Goal: Information Seeking & Learning: Learn about a topic

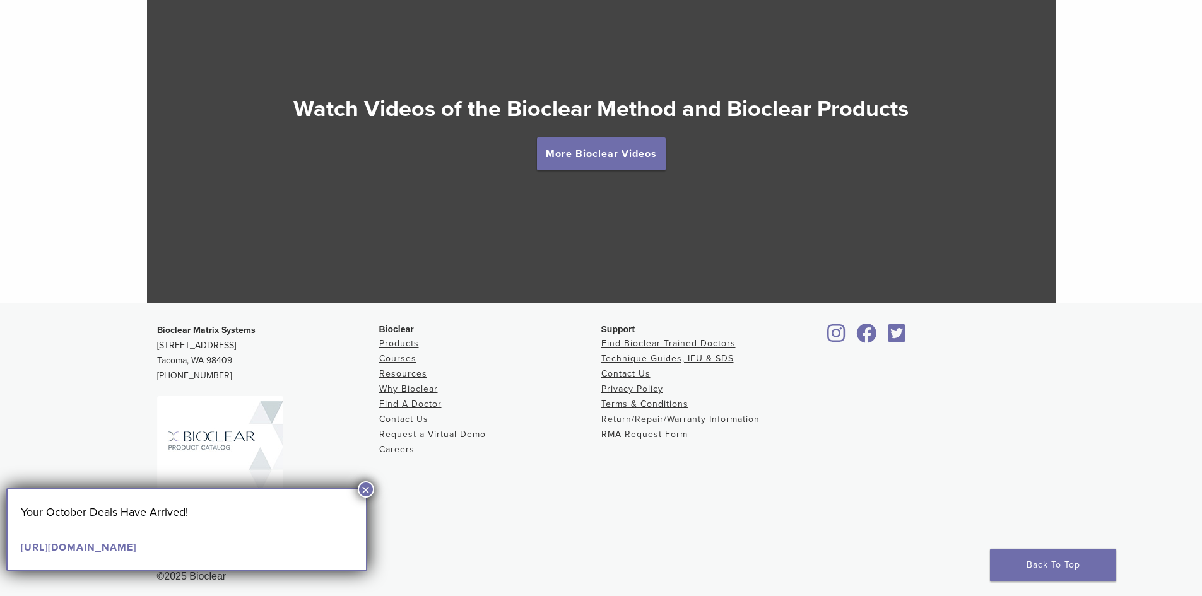
scroll to position [2362, 0]
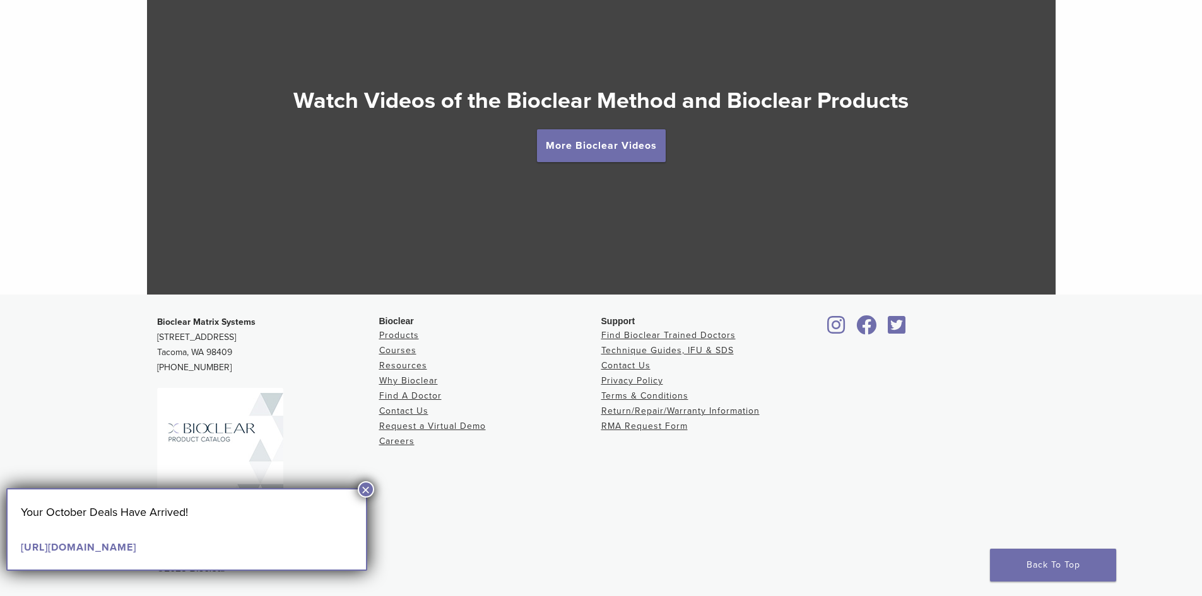
click at [369, 489] on button "×" at bounding box center [366, 490] width 16 height 16
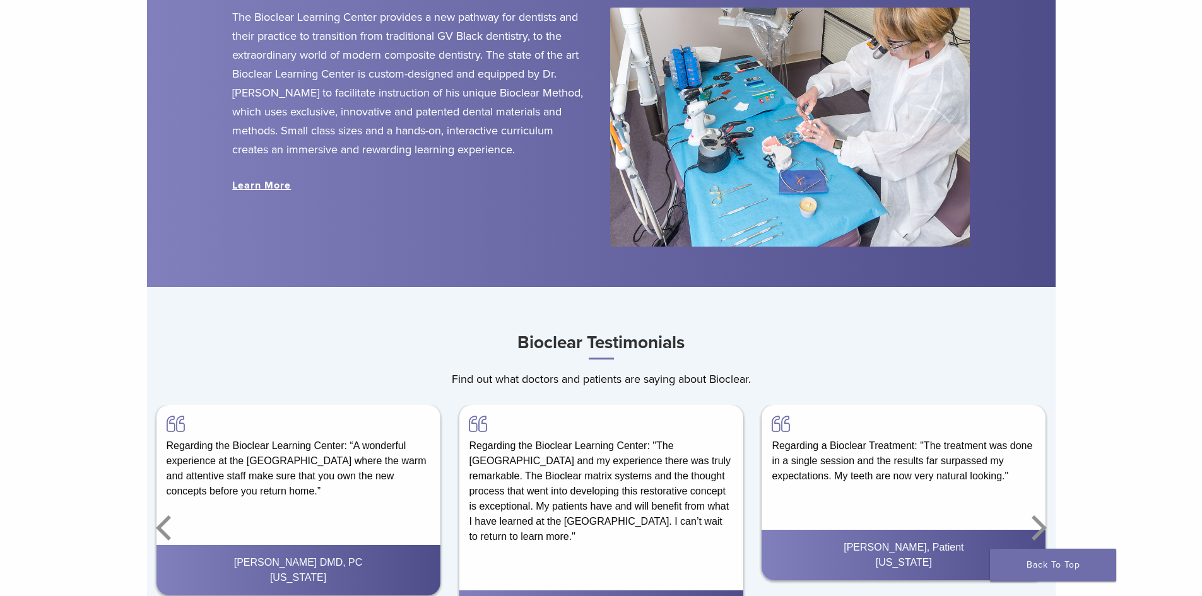
scroll to position [1731, 0]
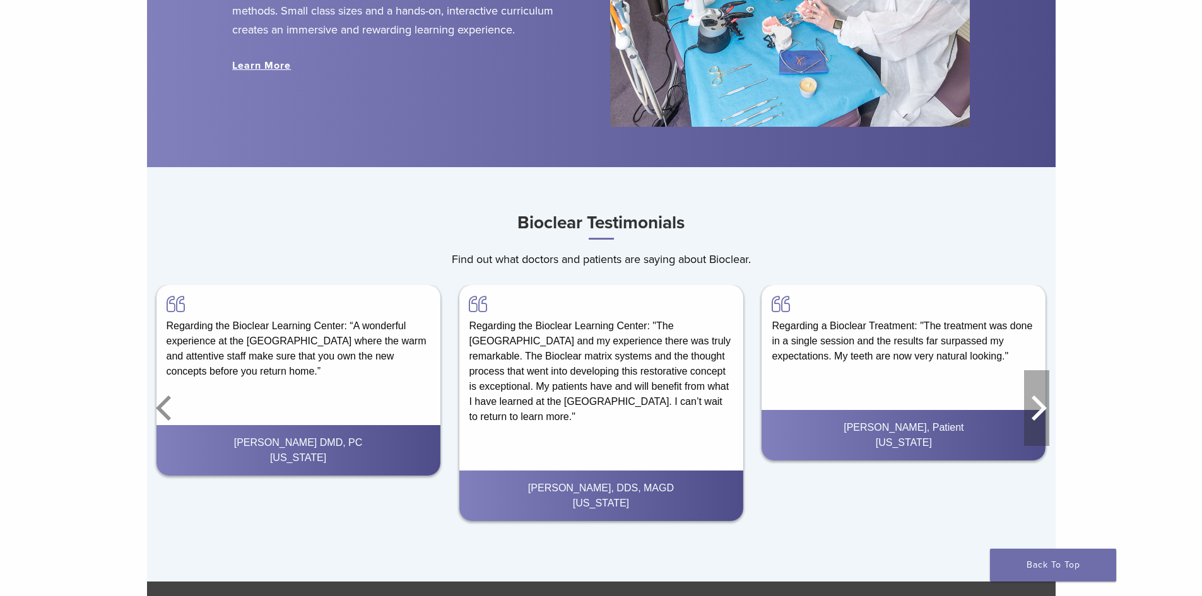
click at [1039, 413] on icon "Next" at bounding box center [1036, 409] width 25 height 76
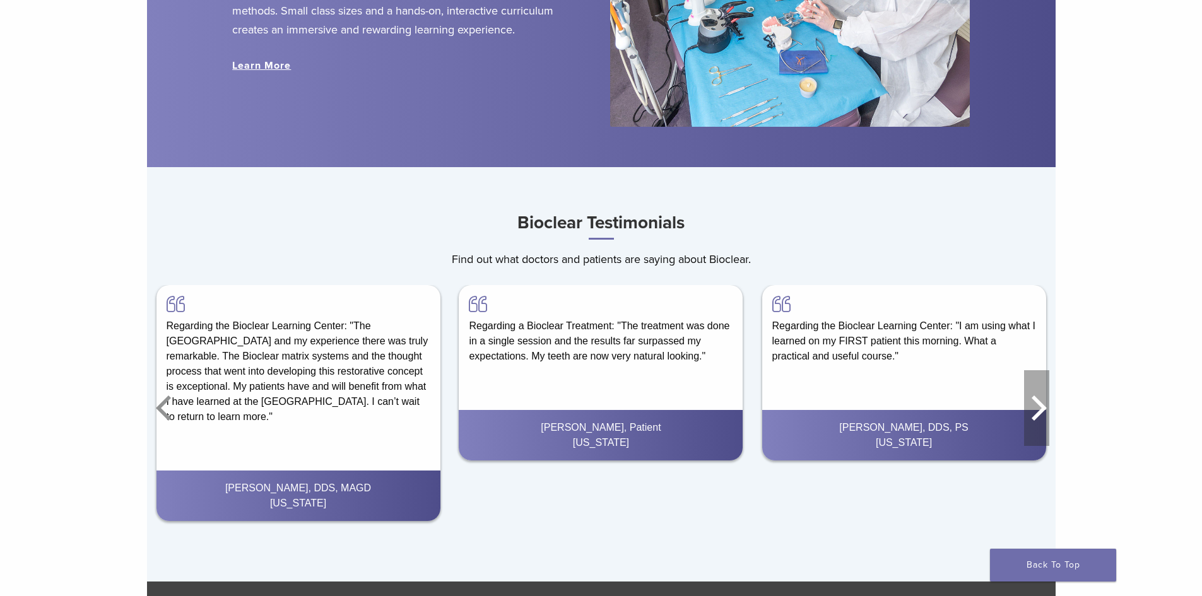
click at [1039, 413] on icon "Next" at bounding box center [1036, 409] width 25 height 76
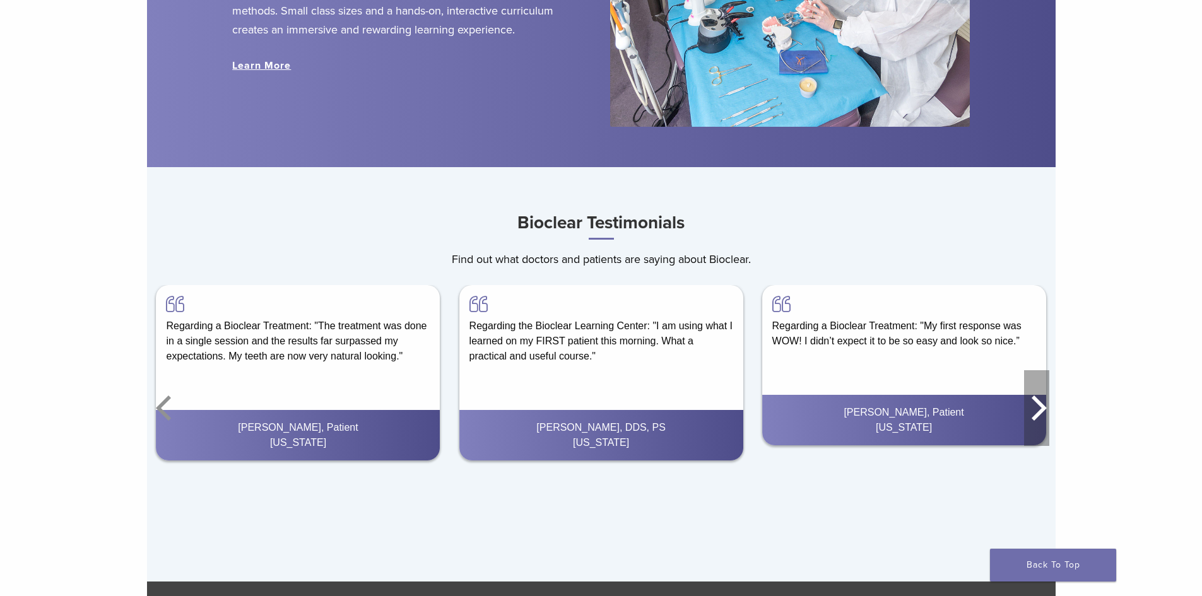
click at [1038, 413] on icon "Next" at bounding box center [1036, 409] width 25 height 76
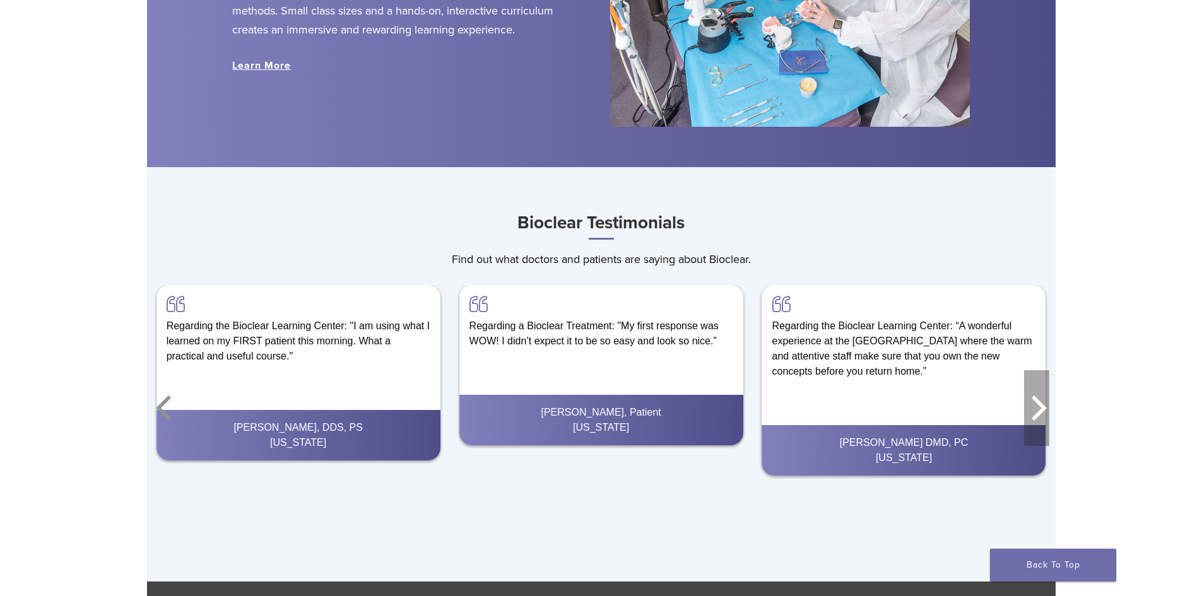
click at [1038, 413] on icon "Next" at bounding box center [1036, 409] width 25 height 76
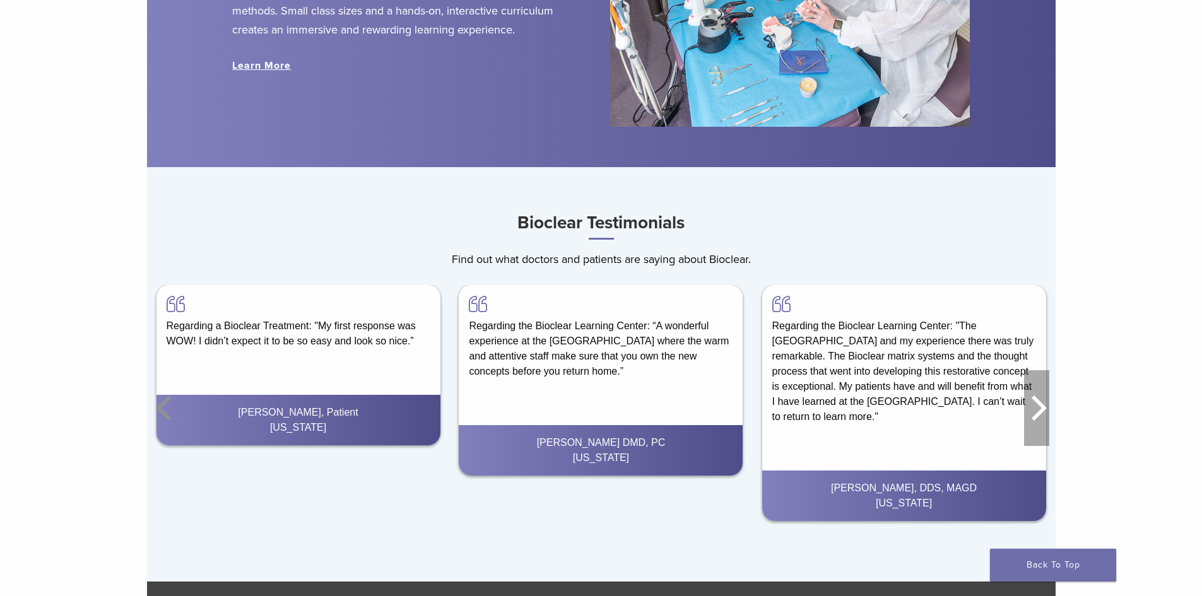
click at [1029, 407] on icon "Next" at bounding box center [1036, 409] width 25 height 76
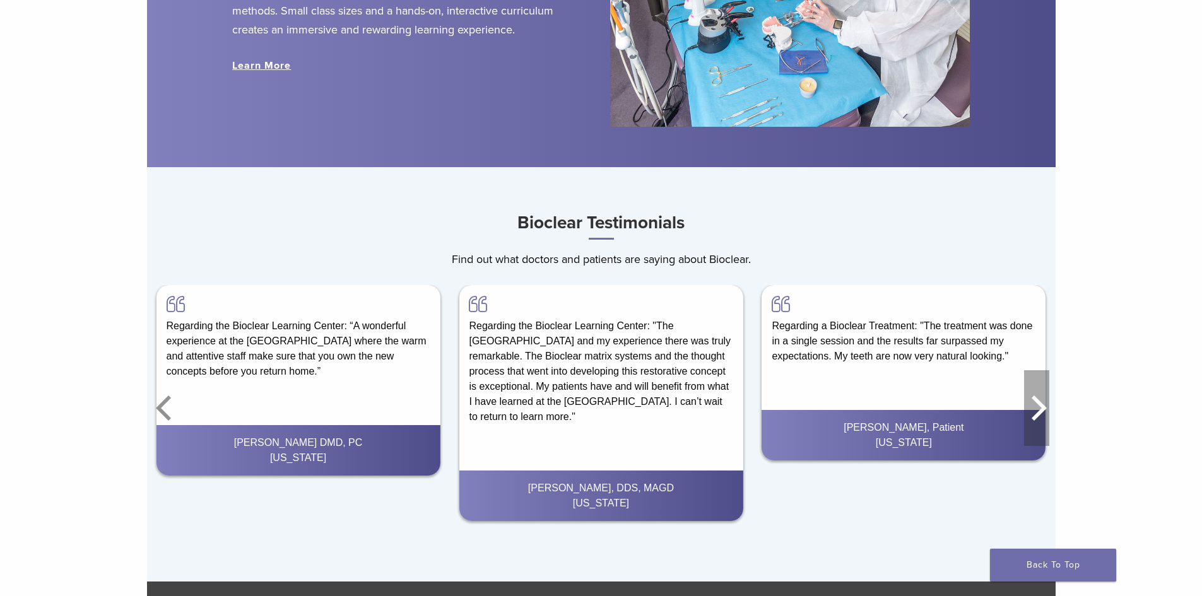
click at [1029, 407] on icon "Next" at bounding box center [1036, 409] width 25 height 76
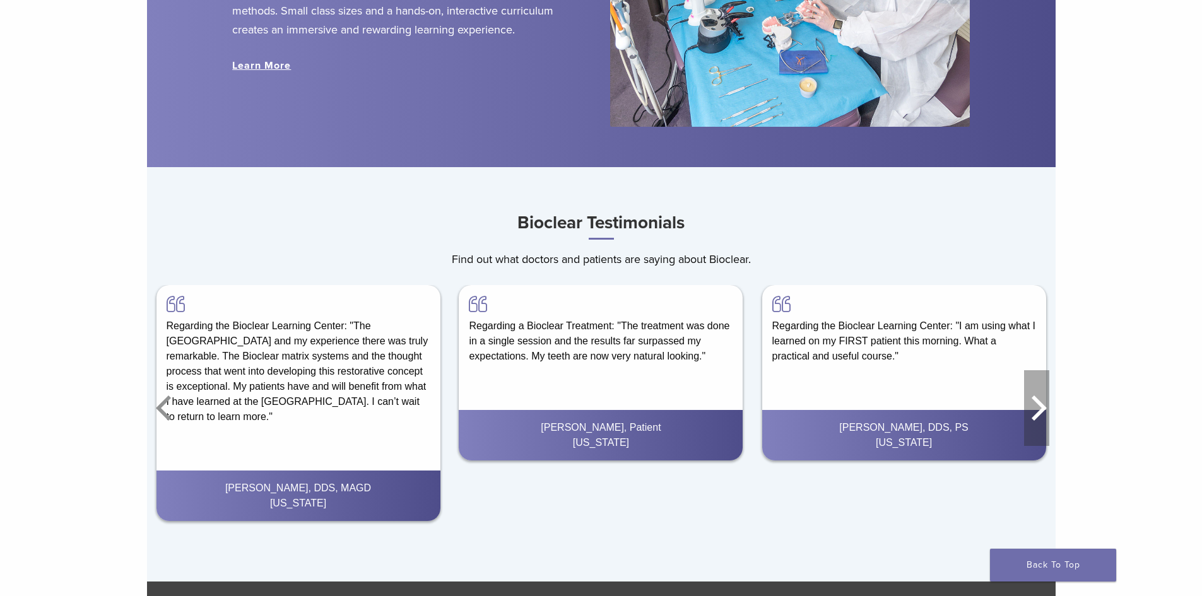
click at [1032, 405] on icon "Next" at bounding box center [1036, 409] width 25 height 76
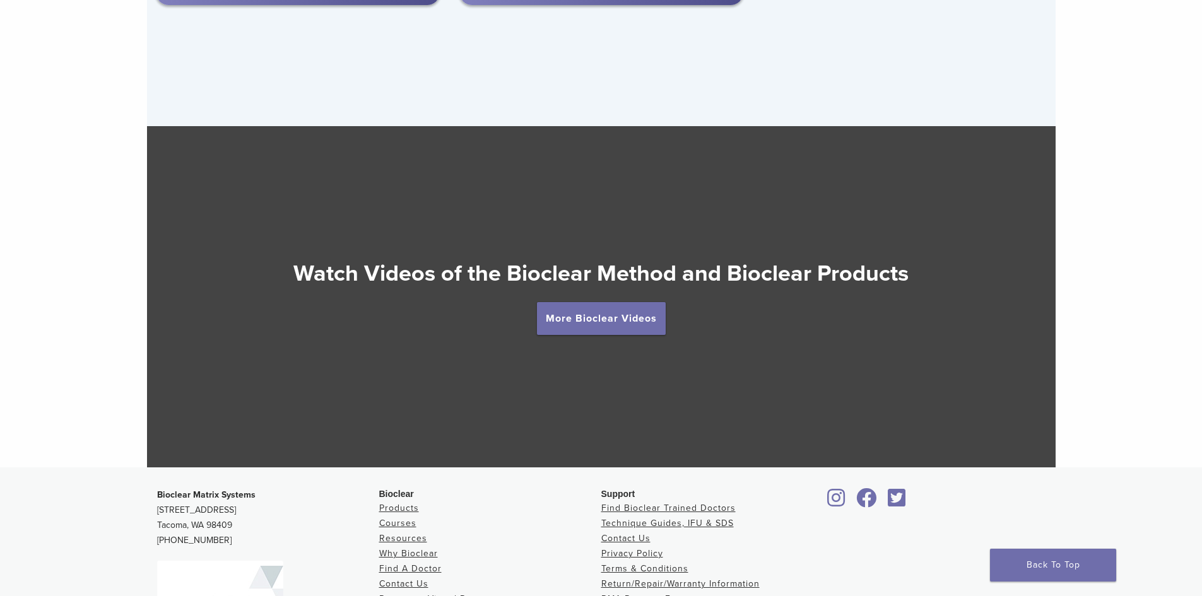
scroll to position [2209, 0]
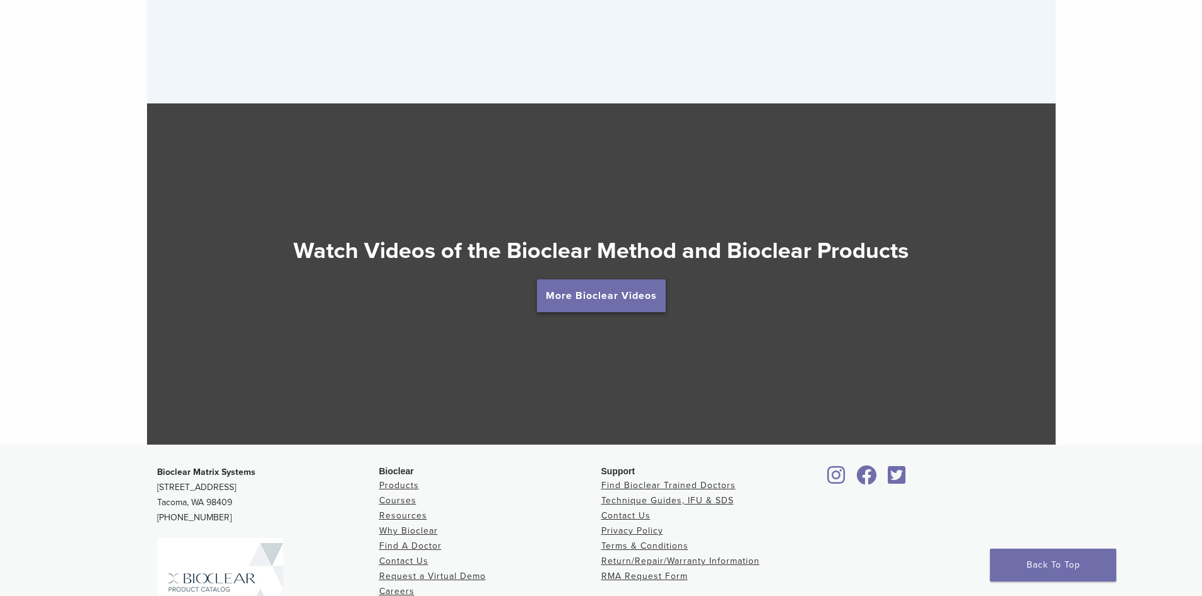
click at [593, 303] on link "More Bioclear Videos" at bounding box center [601, 296] width 129 height 33
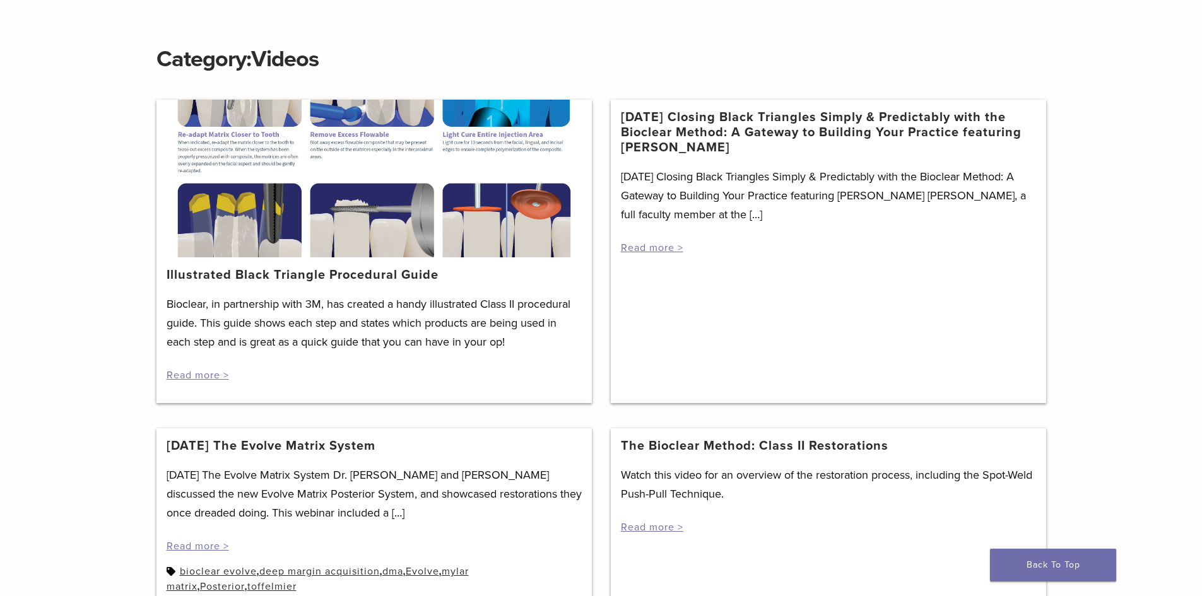
scroll to position [126, 0]
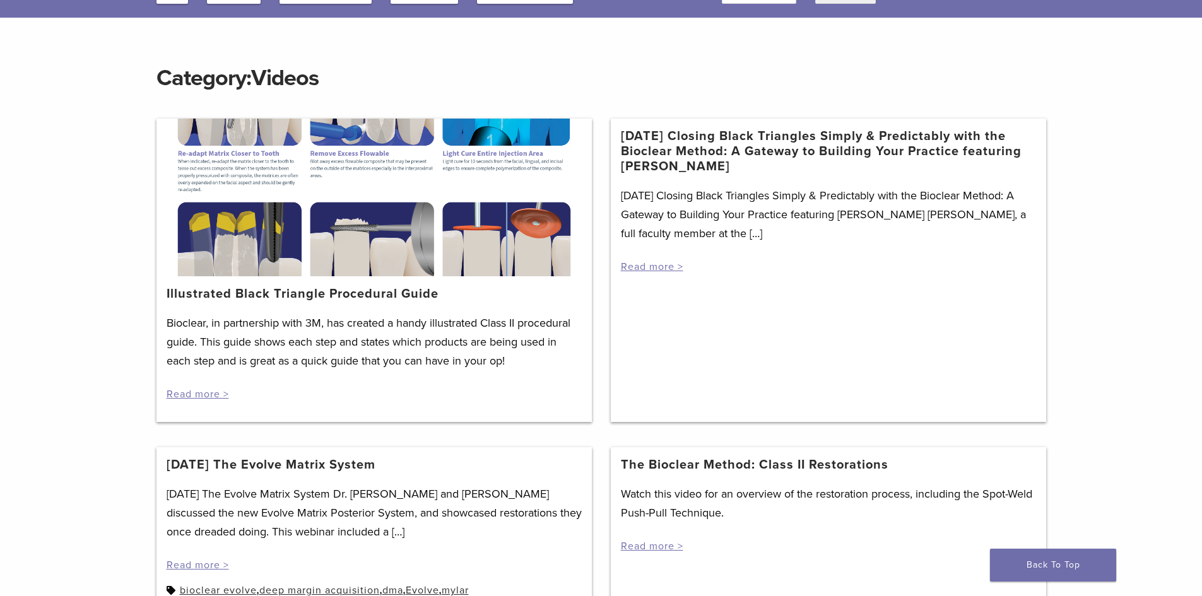
click at [393, 247] on div at bounding box center [375, 198] width 436 height 158
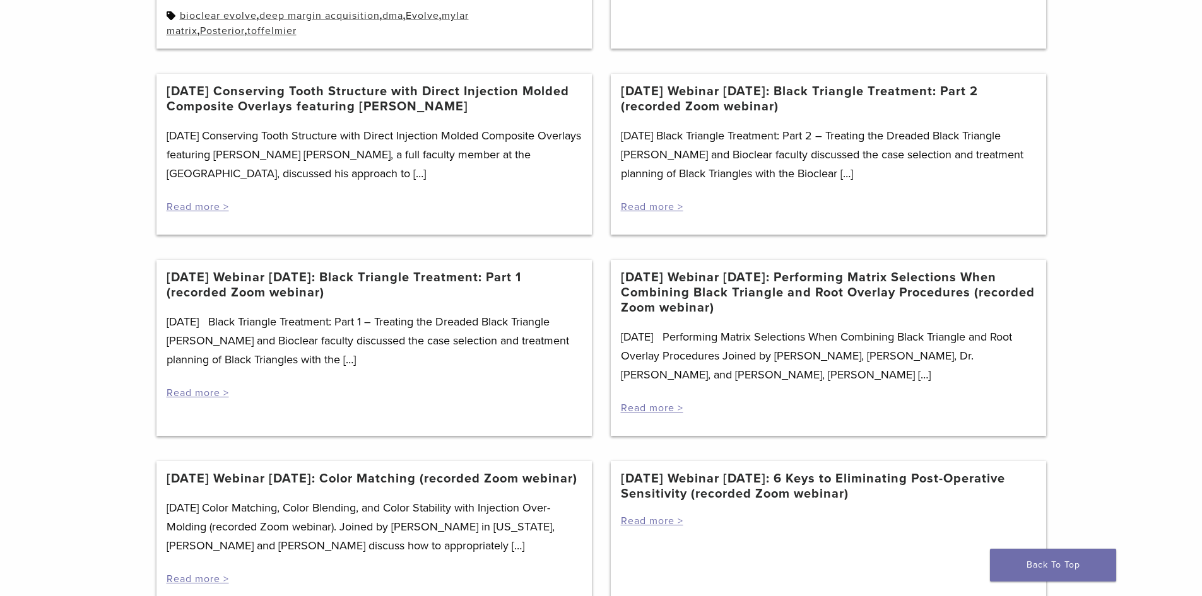
scroll to position [675, 0]
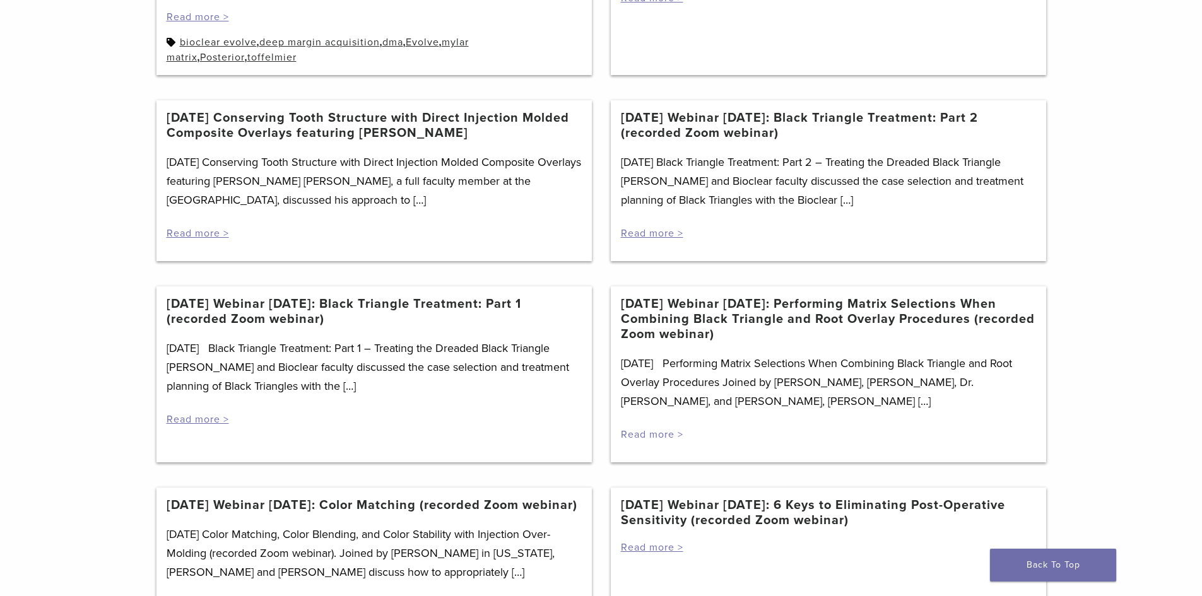
click at [646, 437] on link "Read more >" at bounding box center [652, 435] width 62 height 13
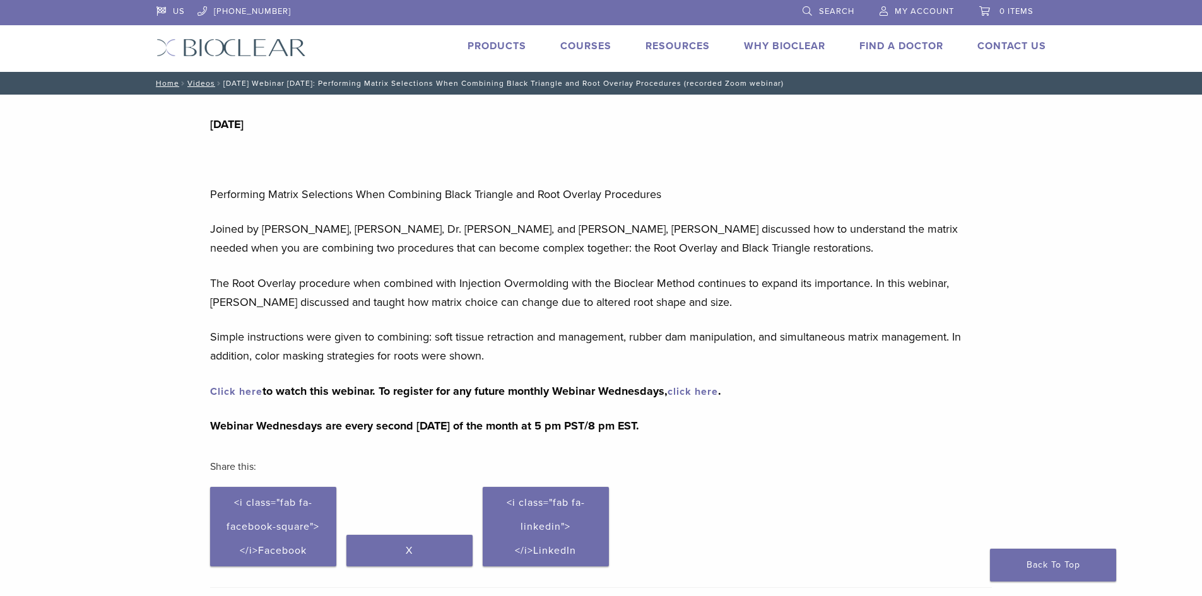
click at [692, 392] on link "click here" at bounding box center [693, 392] width 50 height 13
click at [777, 45] on link "Why Bioclear" at bounding box center [784, 46] width 81 height 13
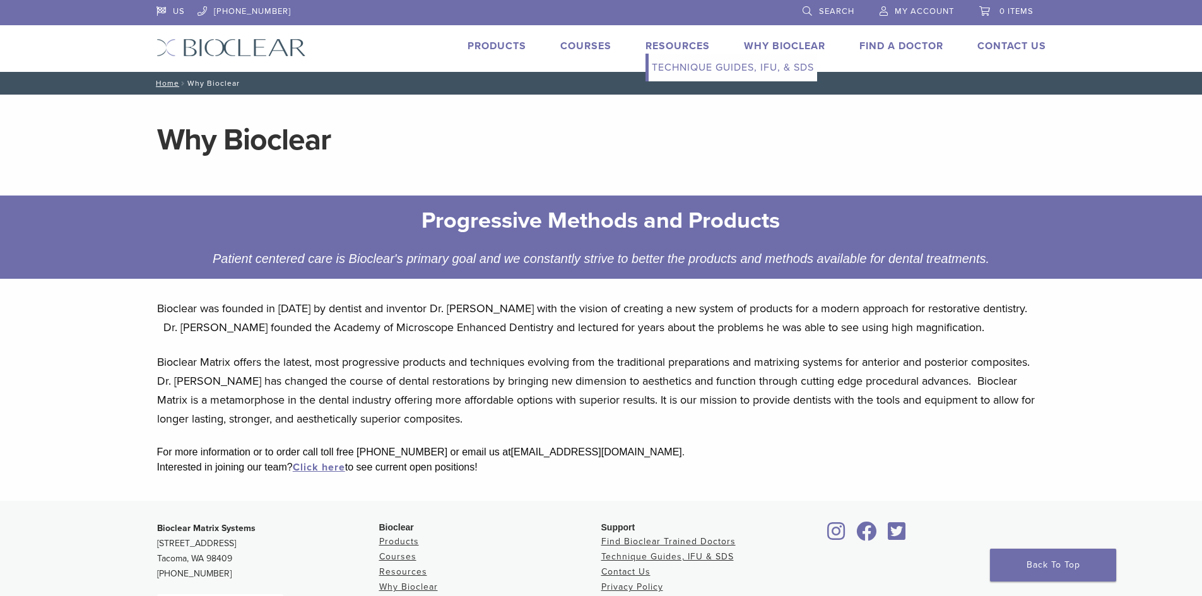
click at [662, 45] on link "Resources" at bounding box center [678, 46] width 64 height 13
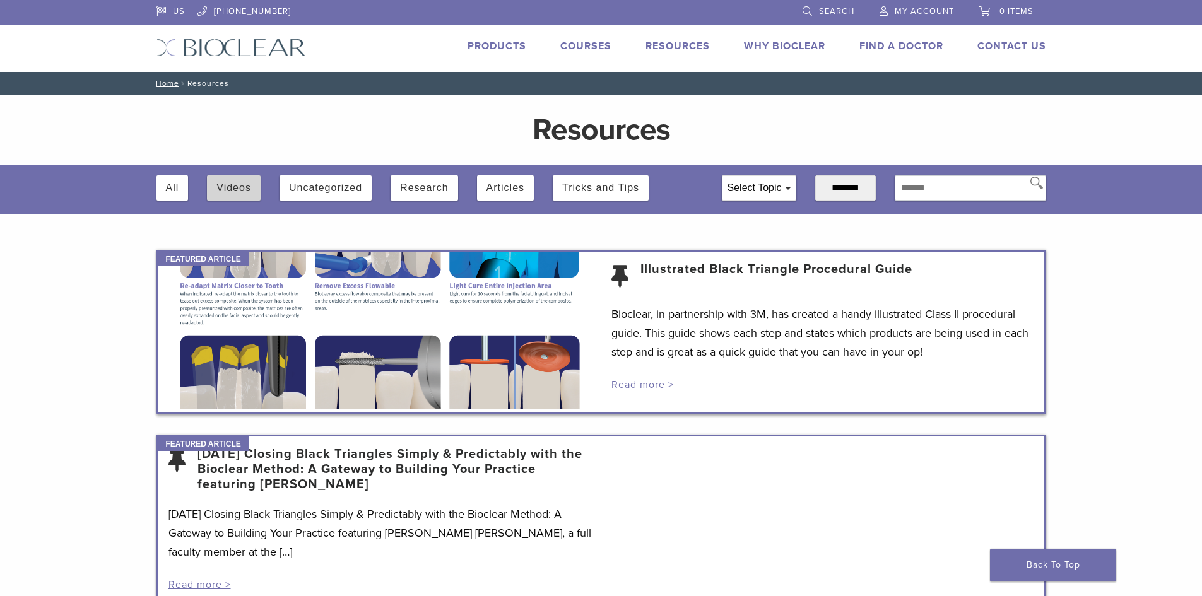
click at [231, 194] on button "Videos" at bounding box center [234, 187] width 35 height 25
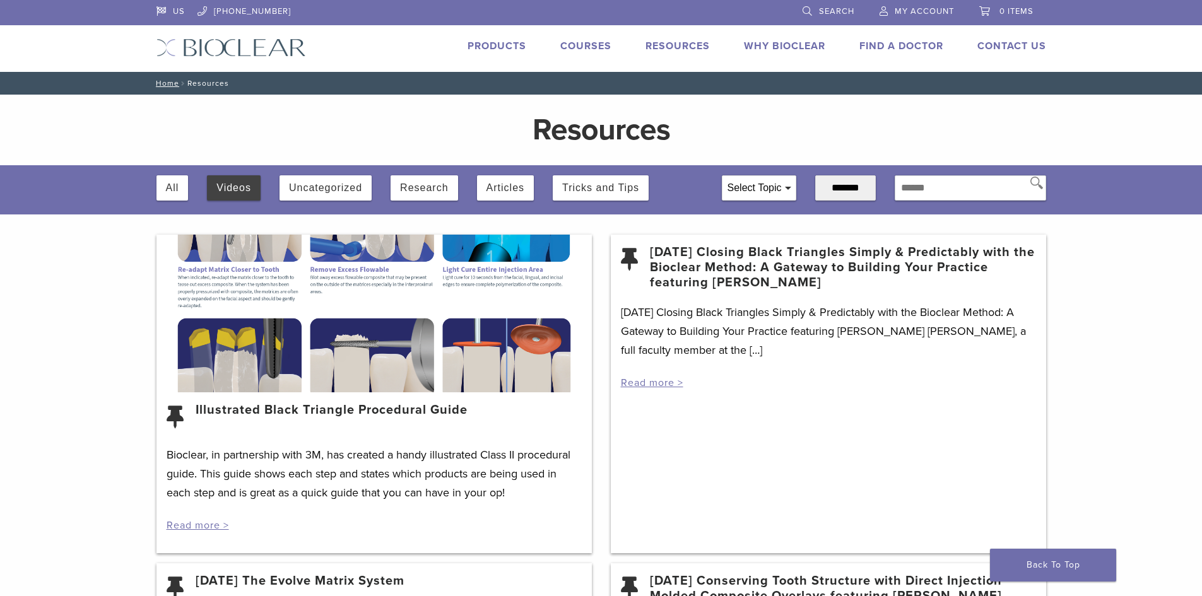
click at [785, 189] on span at bounding box center [788, 188] width 6 height 3
click at [723, 233] on span at bounding box center [732, 227] width 19 height 18
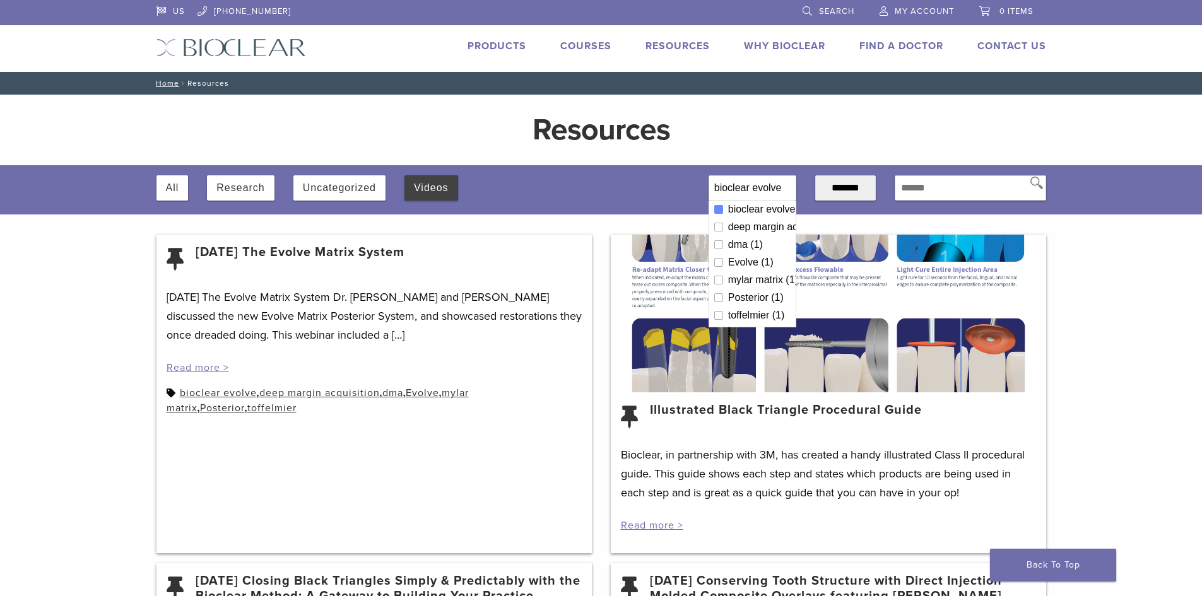
click at [715, 228] on icon at bounding box center [719, 227] width 9 height 9
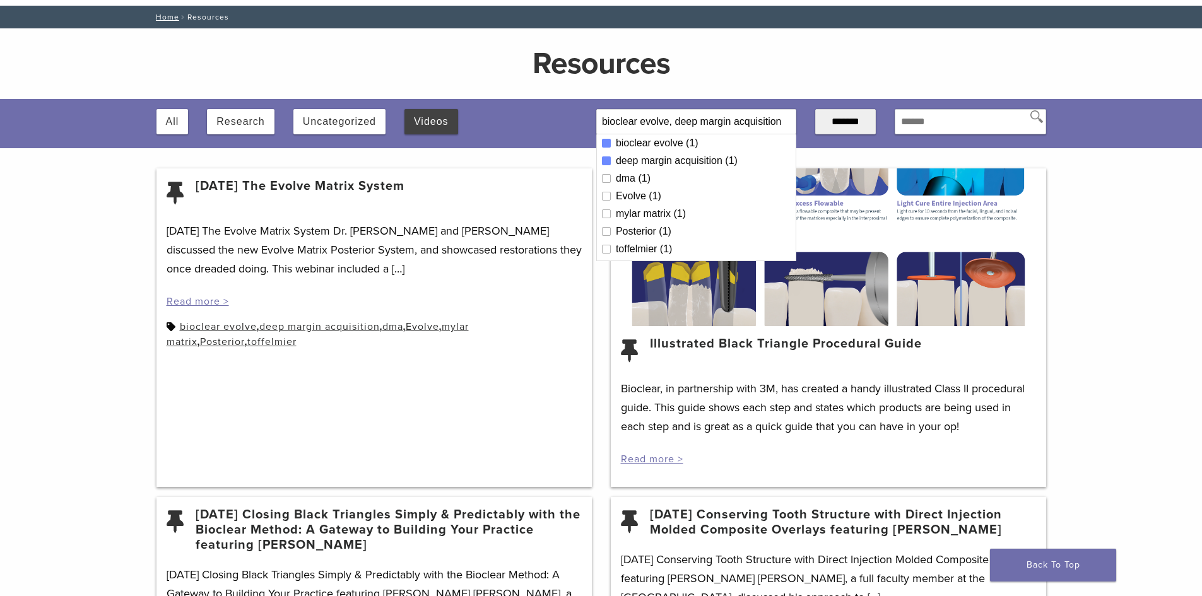
scroll to position [63, 0]
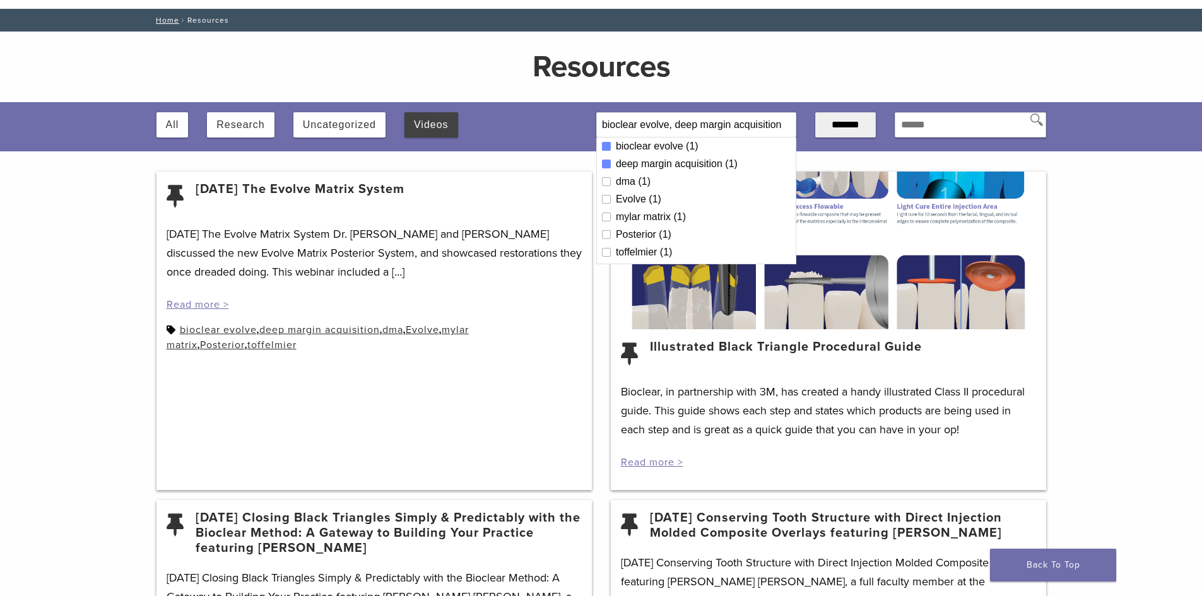
click at [809, 323] on div at bounding box center [829, 251] width 436 height 158
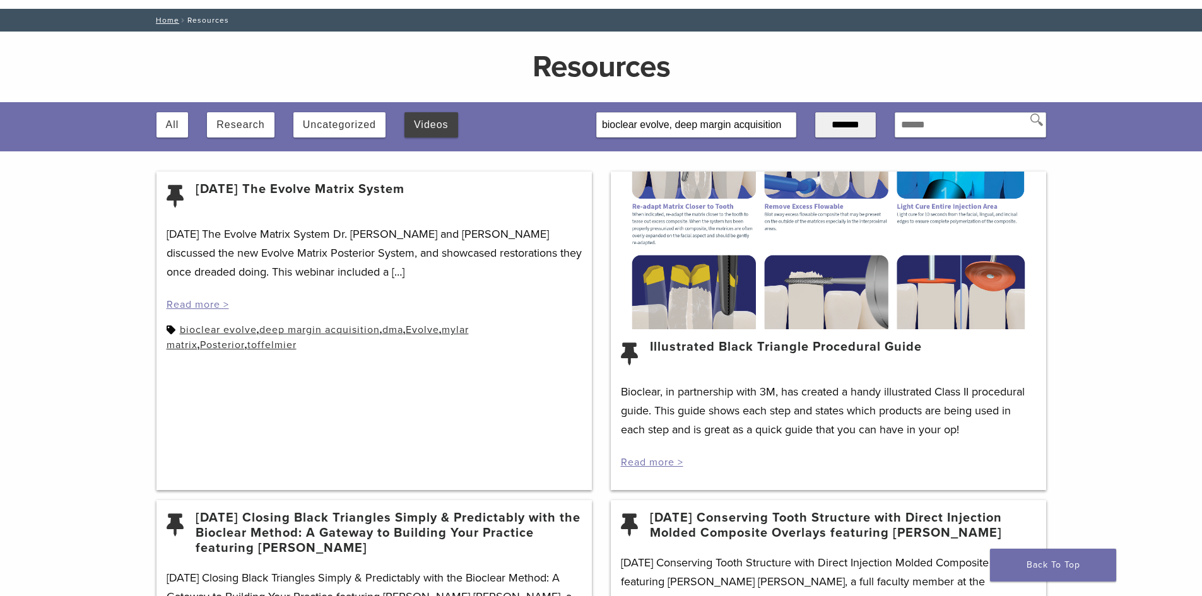
click at [798, 347] on link "Illustrated Black Triangle Procedural Guide" at bounding box center [786, 355] width 272 height 30
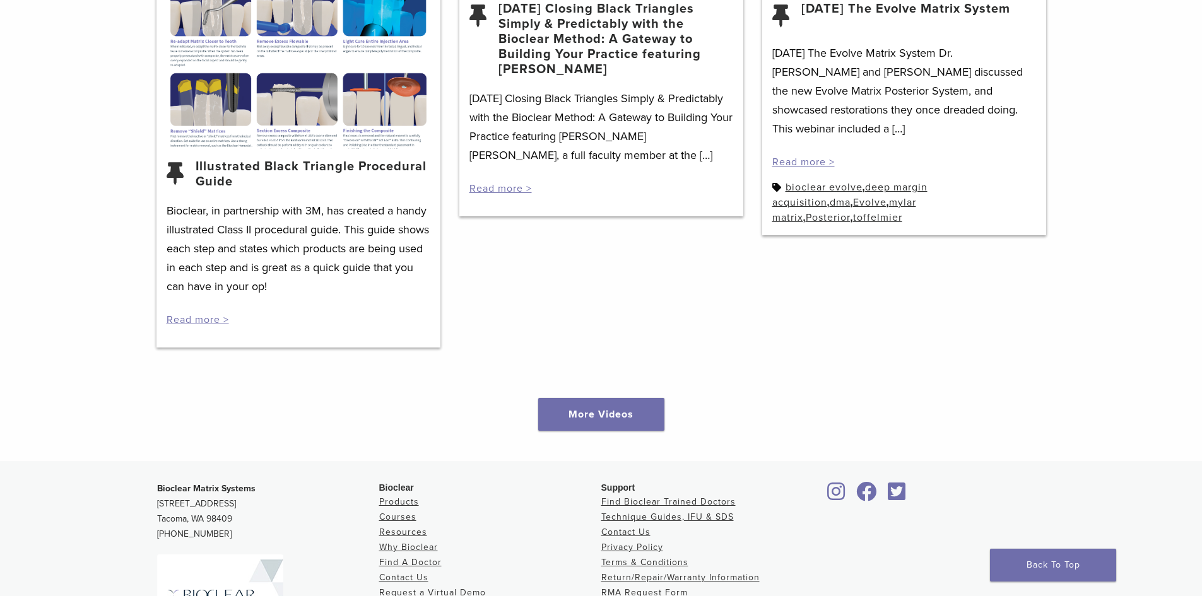
scroll to position [1704, 0]
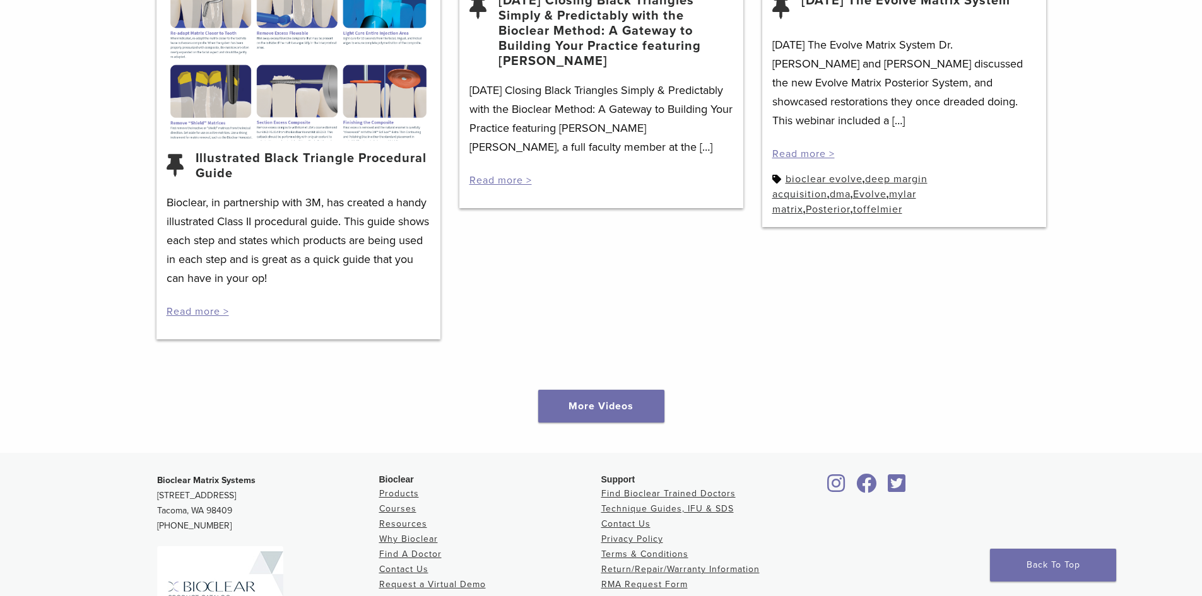
click at [312, 102] on div at bounding box center [299, 62] width 284 height 158
click at [311, 163] on link "Illustrated Black Triangle Procedural Guide" at bounding box center [313, 166] width 235 height 30
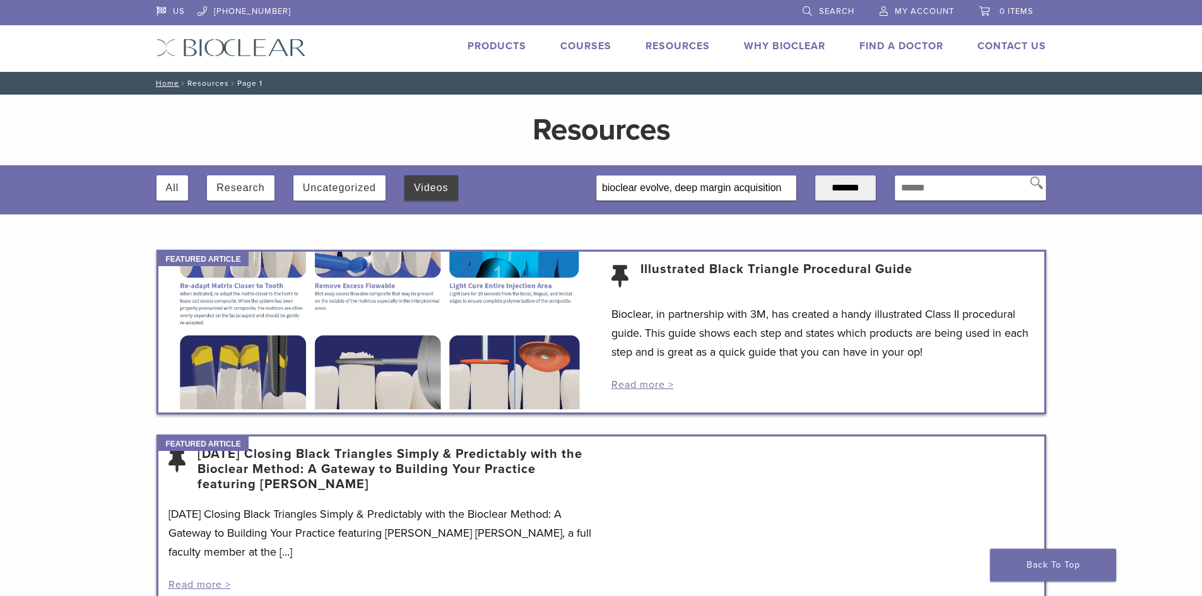
click at [581, 45] on link "Courses" at bounding box center [586, 46] width 51 height 13
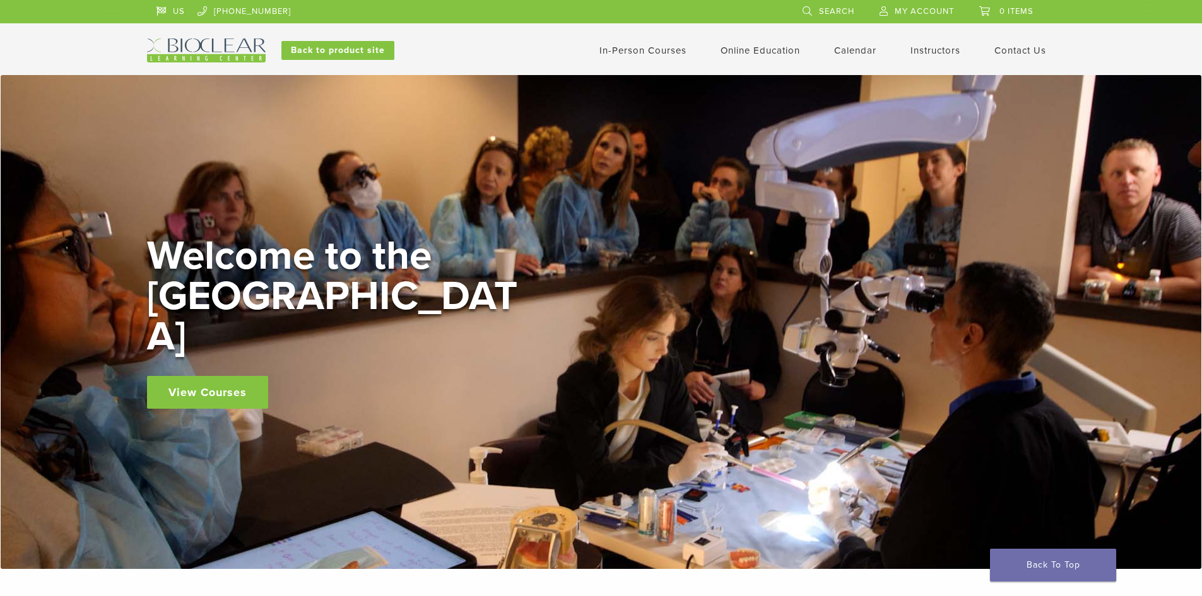
click at [220, 376] on link "View Courses" at bounding box center [207, 392] width 121 height 33
